Goal: Navigation & Orientation: Find specific page/section

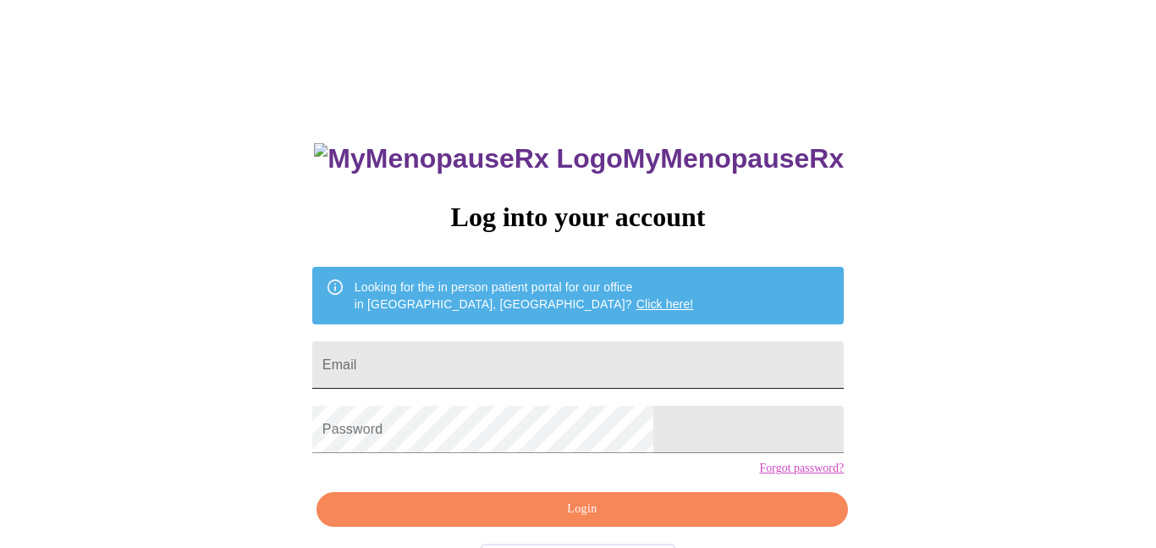
click at [582, 363] on input "Email" at bounding box center [577, 364] width 531 height 47
type input "[EMAIL_ADDRESS][DOMAIN_NAME]"
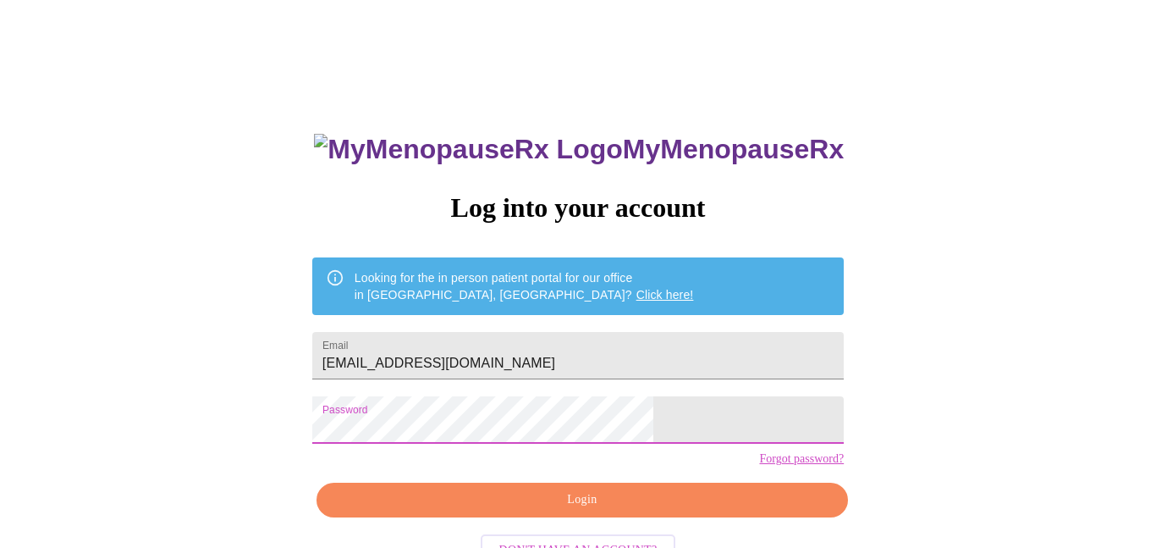
scroll to position [67, 0]
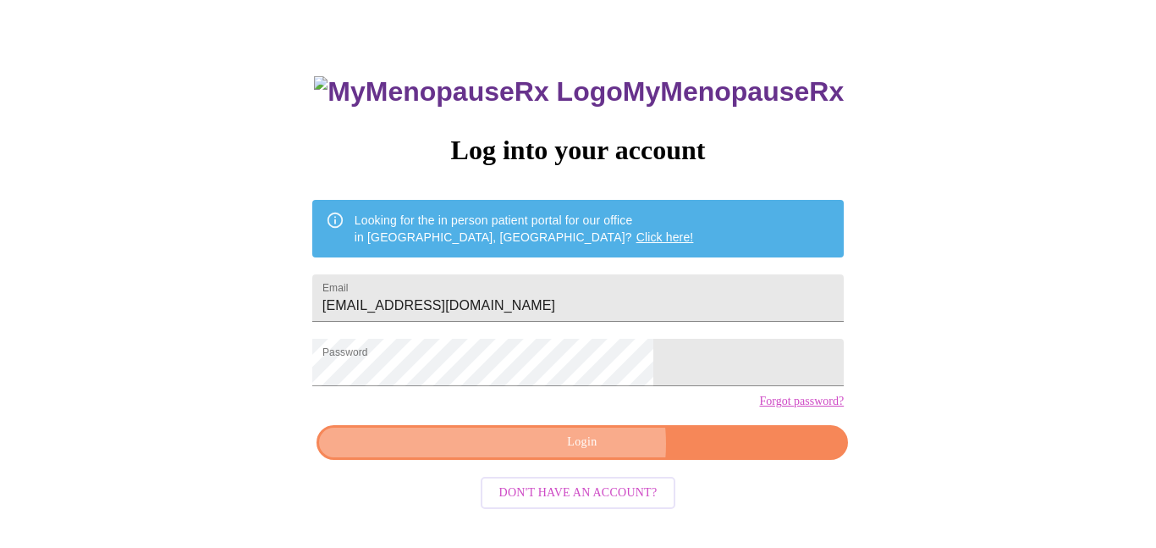
click at [586, 453] on span "Login" at bounding box center [582, 442] width 493 height 21
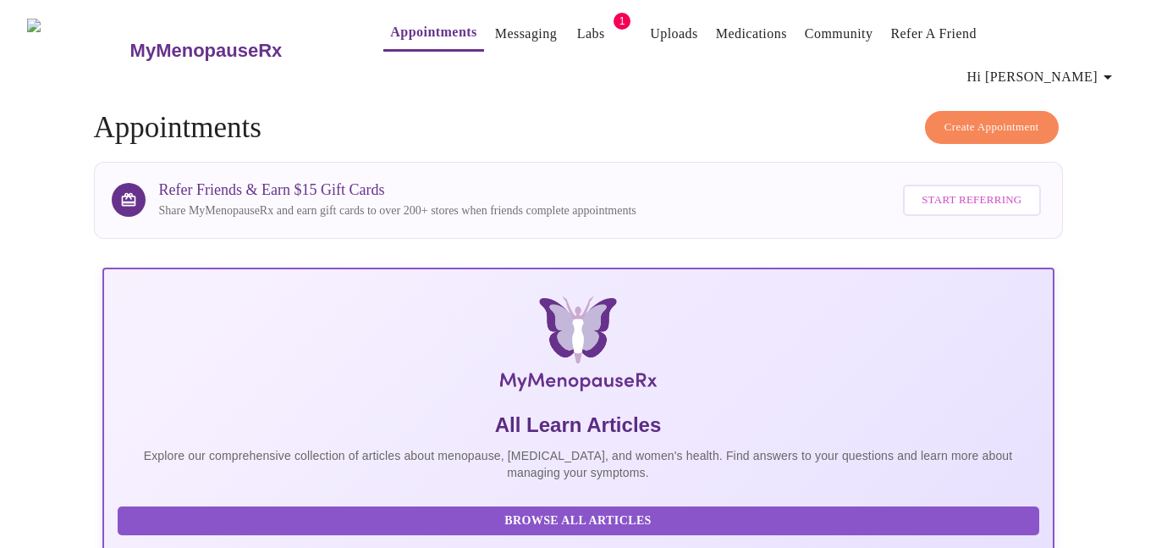
click at [495, 31] on link "Messaging" at bounding box center [526, 34] width 62 height 24
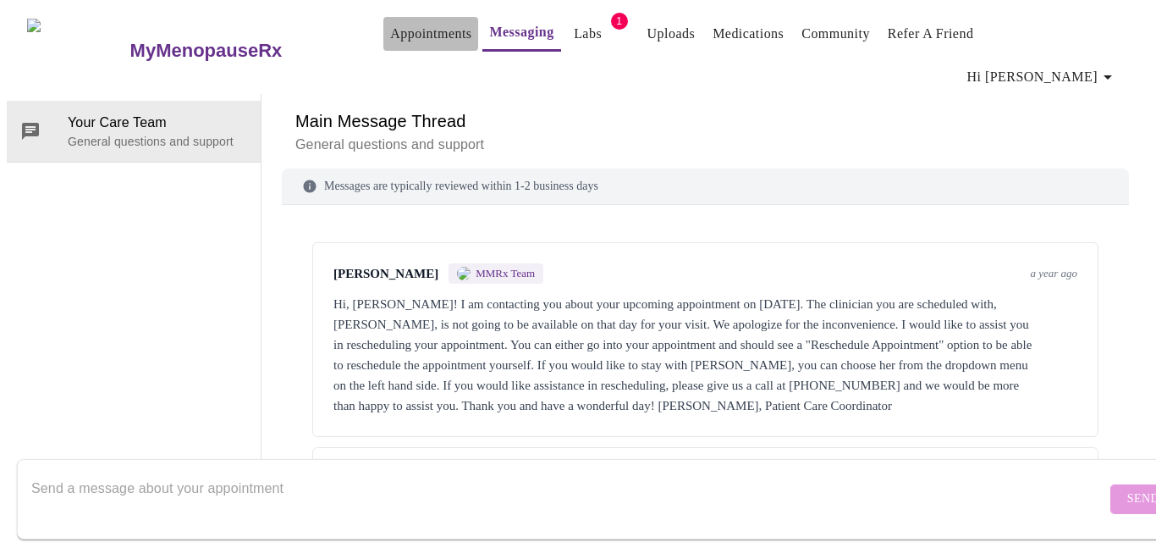
click at [390, 36] on link "Appointments" at bounding box center [430, 34] width 81 height 24
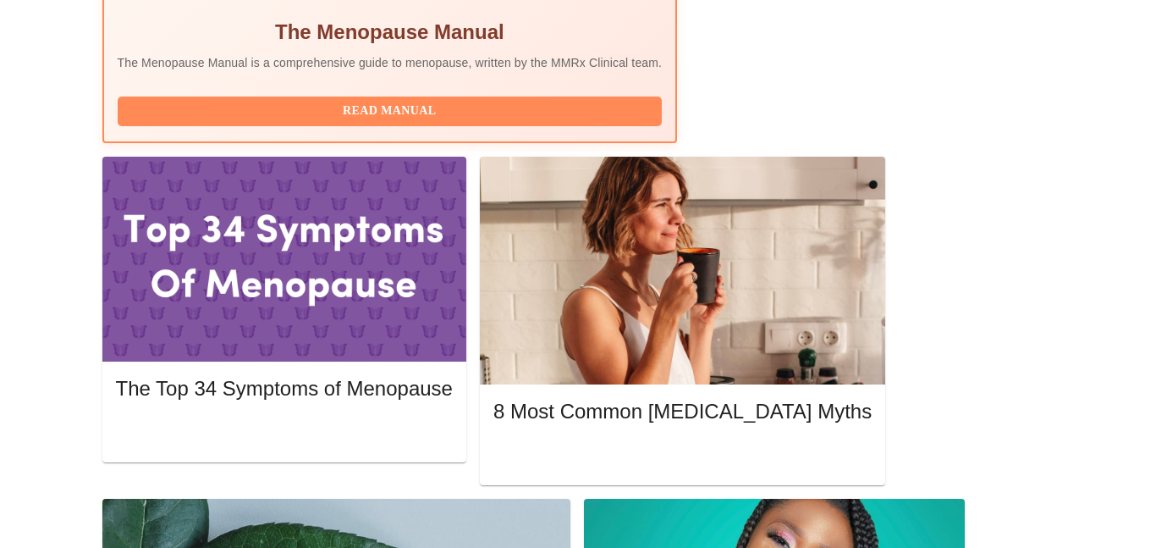
scroll to position [713, 0]
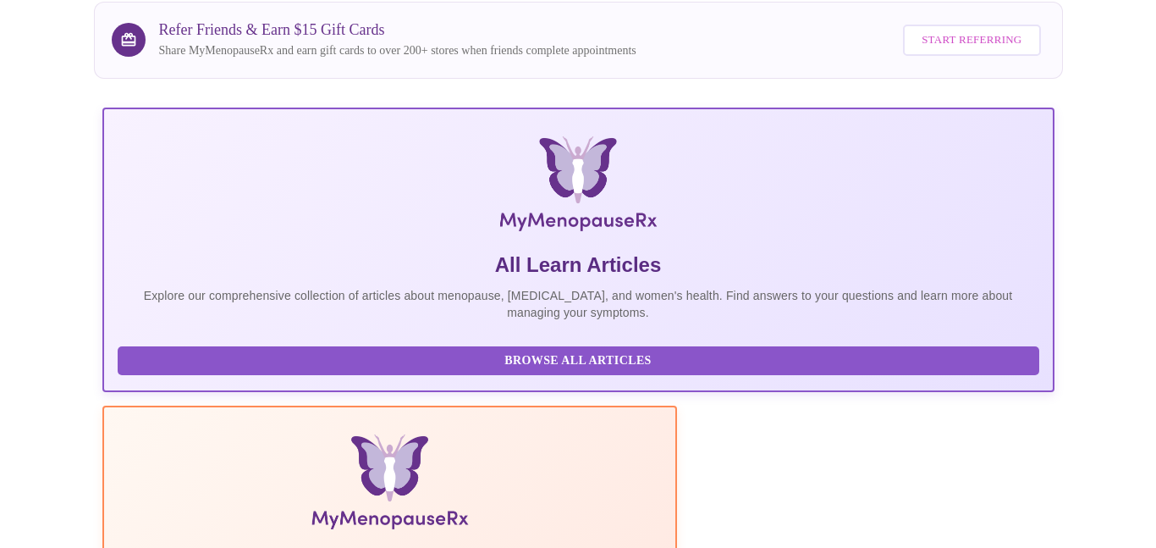
scroll to position [0, 0]
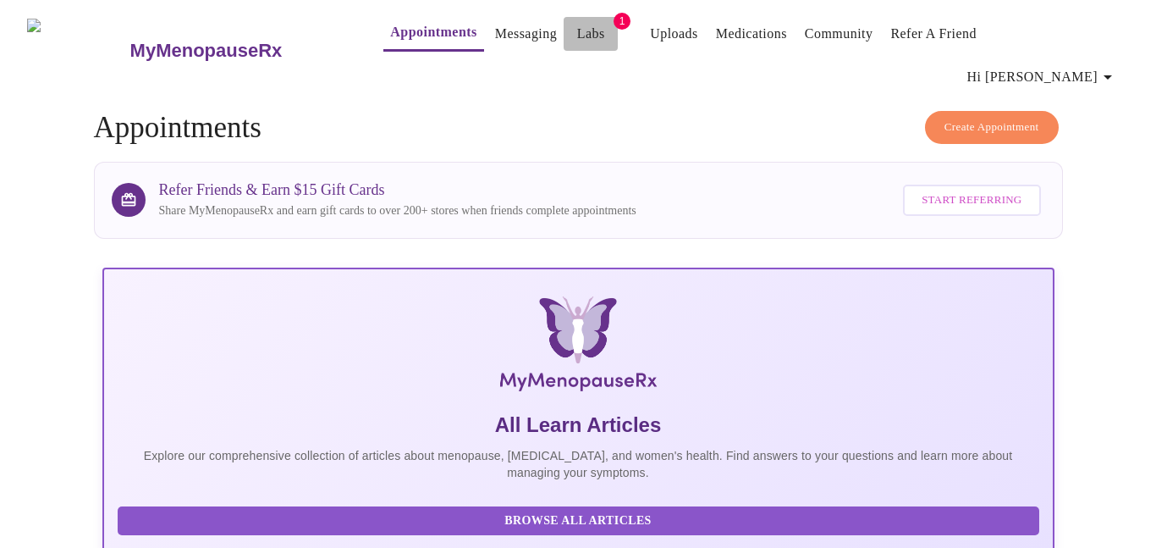
click at [577, 40] on link "Labs" at bounding box center [591, 34] width 28 height 24
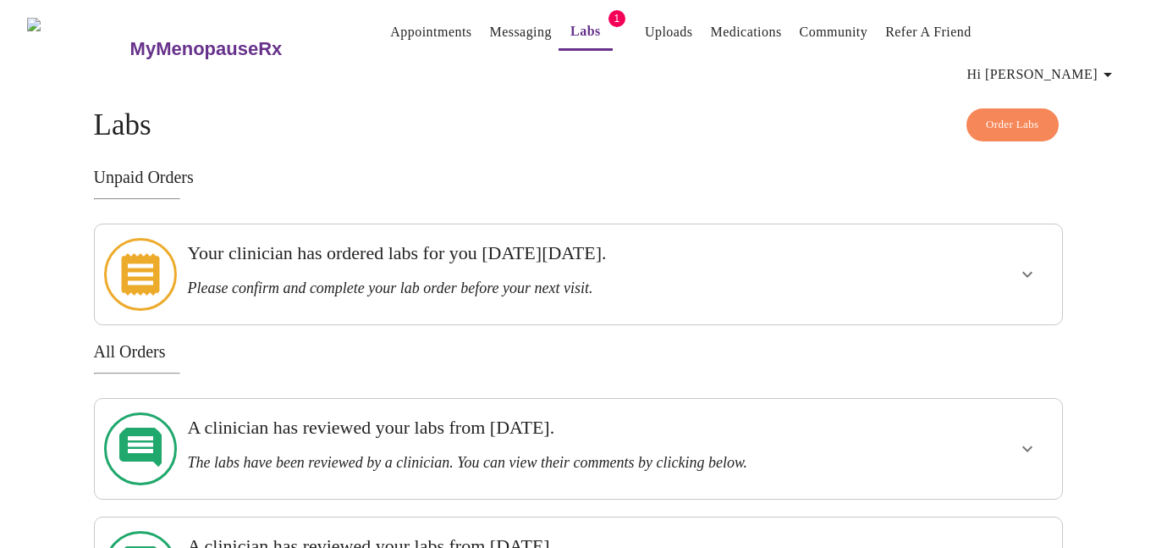
click at [390, 34] on link "Appointments" at bounding box center [430, 32] width 81 height 24
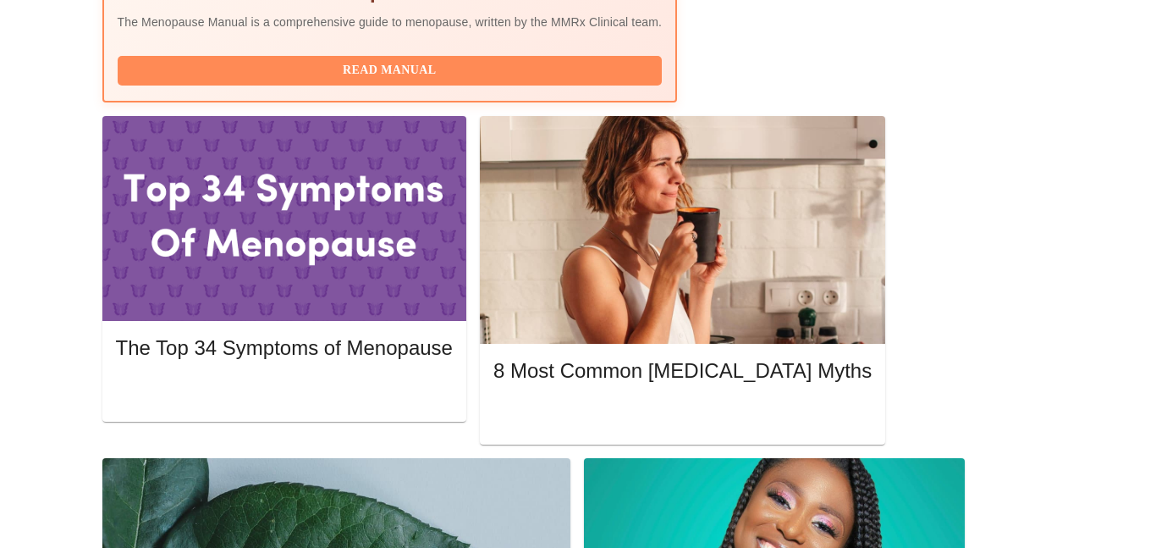
scroll to position [739, 0]
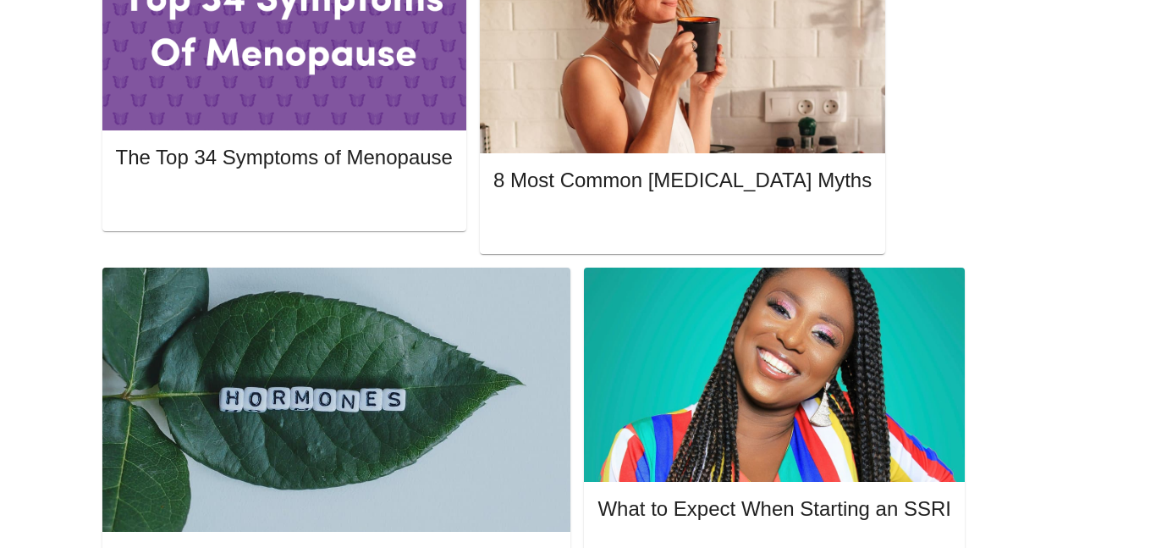
scroll to position [922, 0]
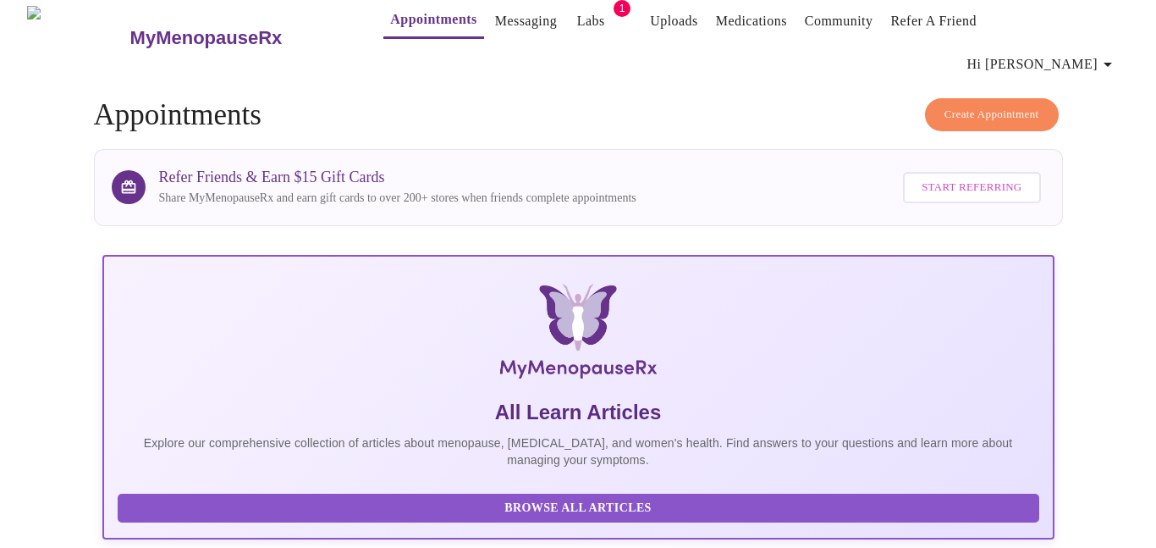
scroll to position [0, 0]
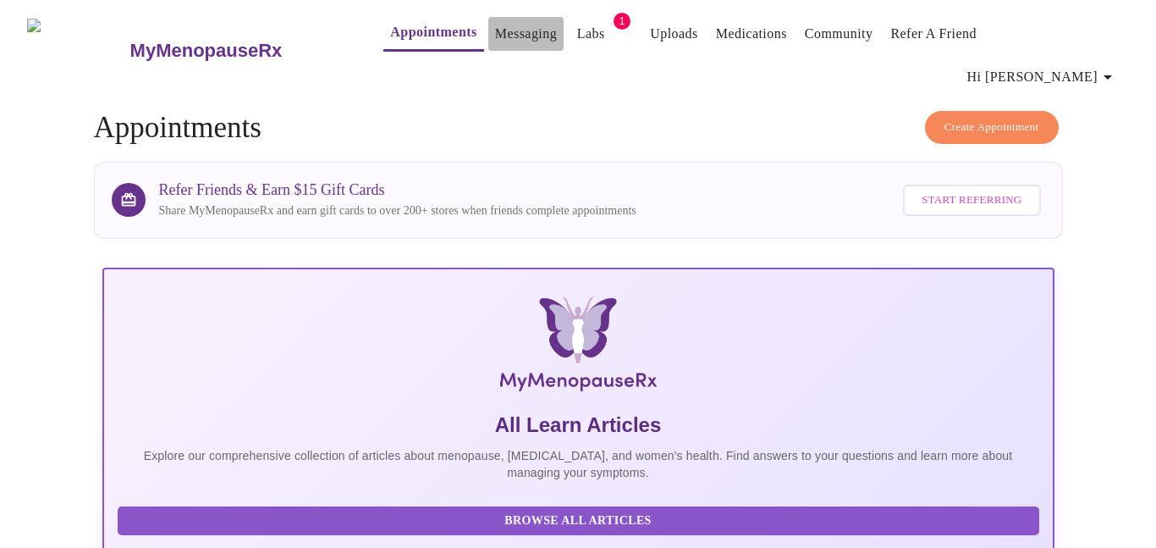
click at [495, 36] on link "Messaging" at bounding box center [526, 34] width 62 height 24
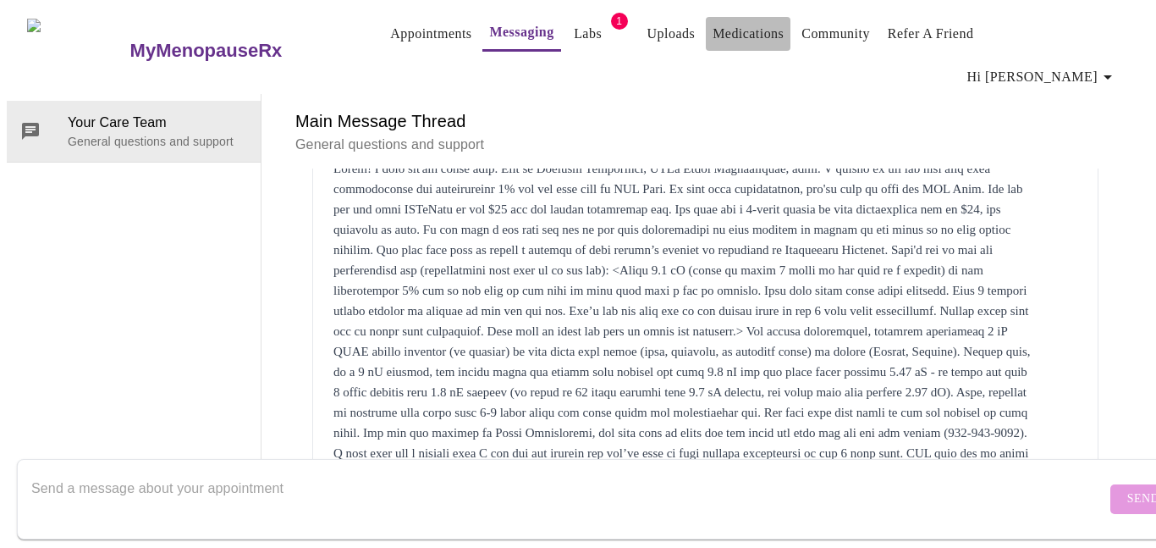
click at [729, 44] on link "Medications" at bounding box center [748, 34] width 71 height 24
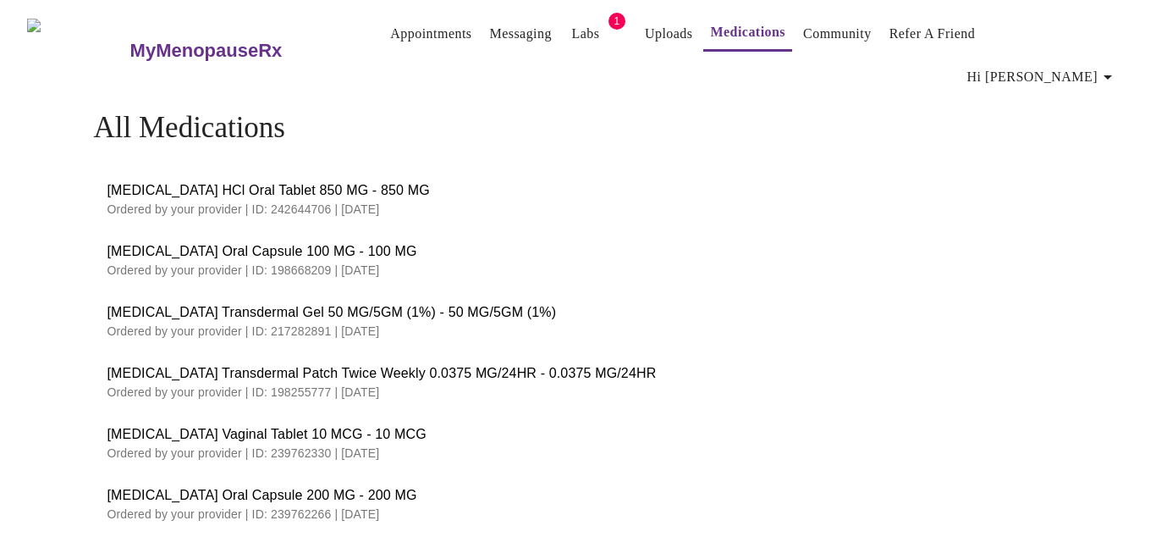
click at [406, 41] on link "Appointments" at bounding box center [430, 34] width 81 height 24
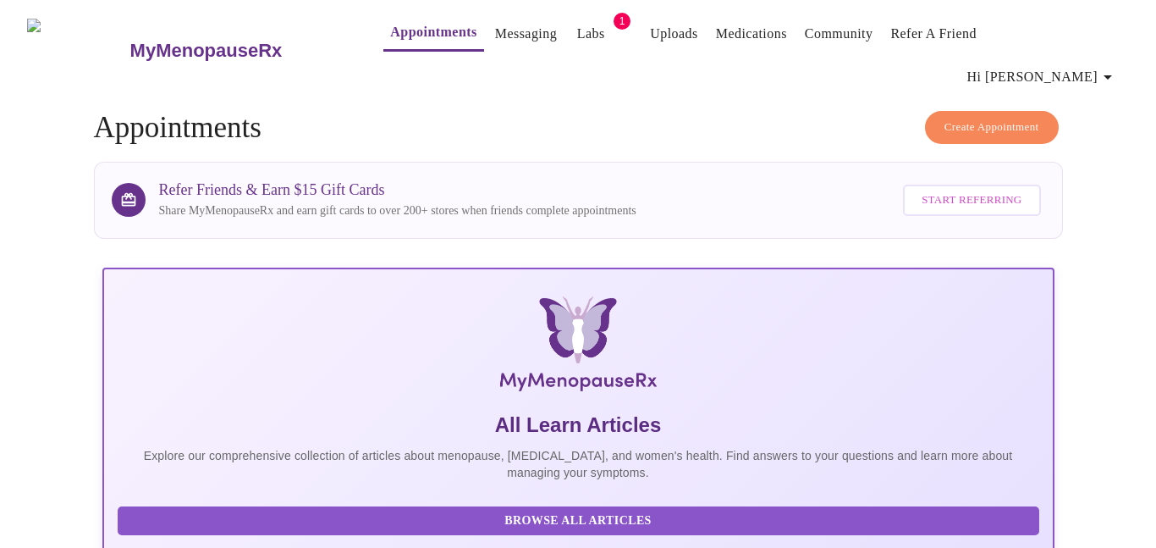
click at [1110, 67] on icon "button" at bounding box center [1108, 77] width 20 height 20
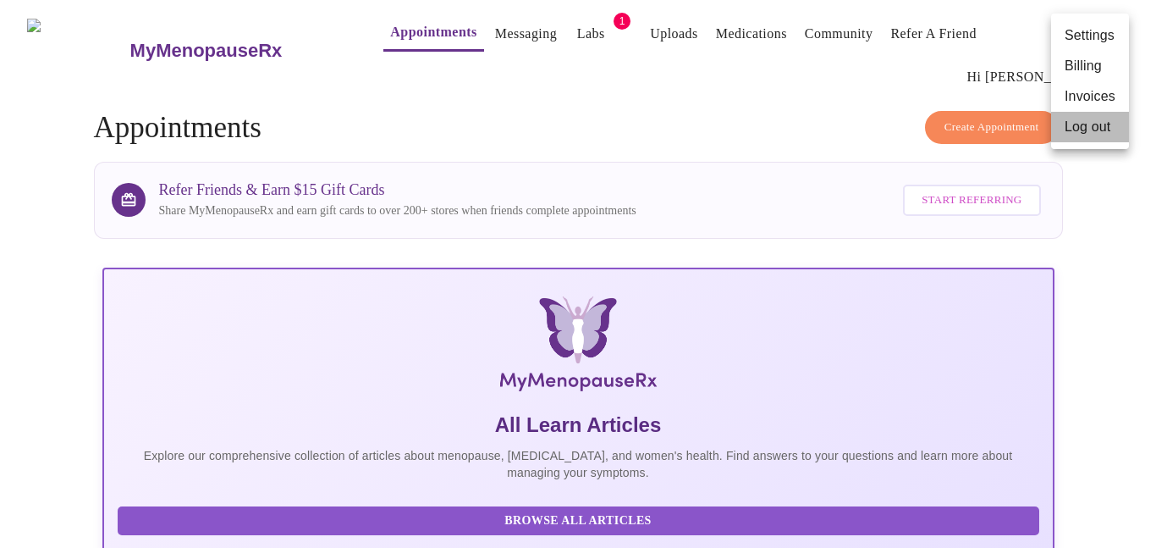
click at [1100, 129] on li "Log out" at bounding box center [1090, 127] width 78 height 30
